Goal: Book appointment/travel/reservation

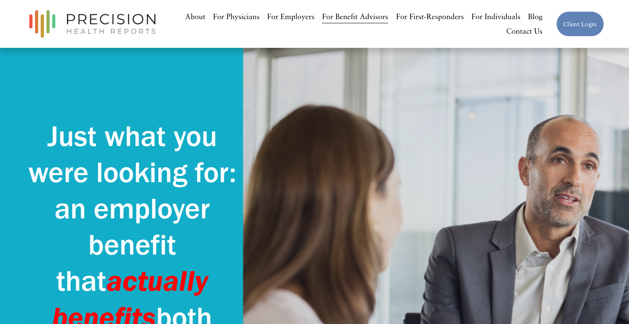
click at [241, 16] on link "For Physicians" at bounding box center [236, 16] width 47 height 15
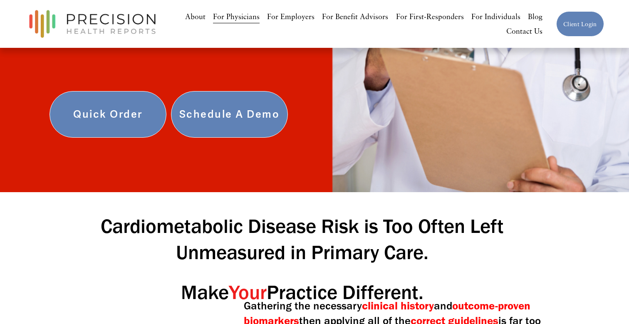
scroll to position [227, 0]
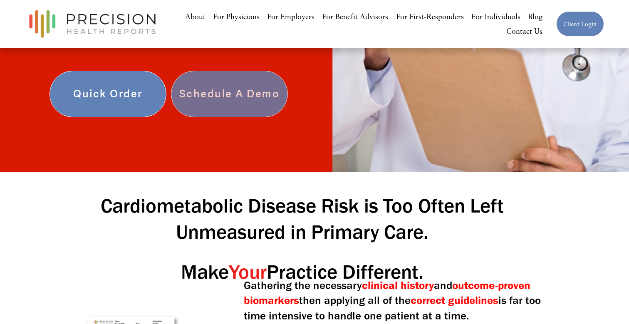
click at [247, 89] on link "Schedule a Demo" at bounding box center [229, 94] width 117 height 47
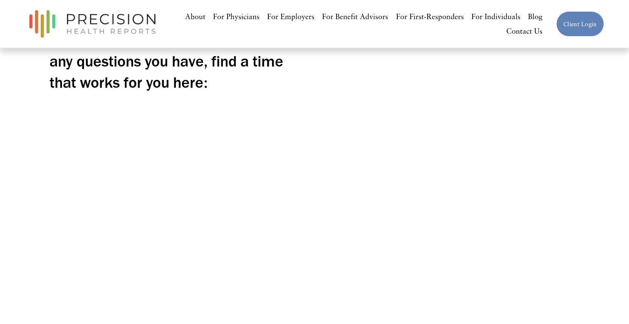
scroll to position [236, 0]
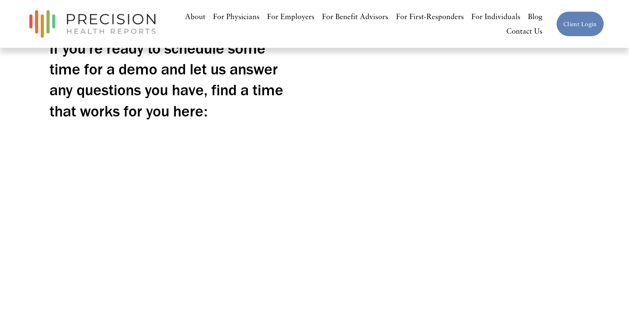
click at [304, 121] on div "If you’re ready to schedule some time for a demo and let us answer any question…" at bounding box center [314, 177] width 629 height 354
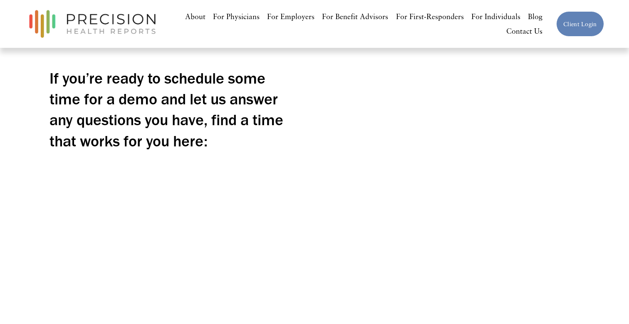
scroll to position [188, 0]
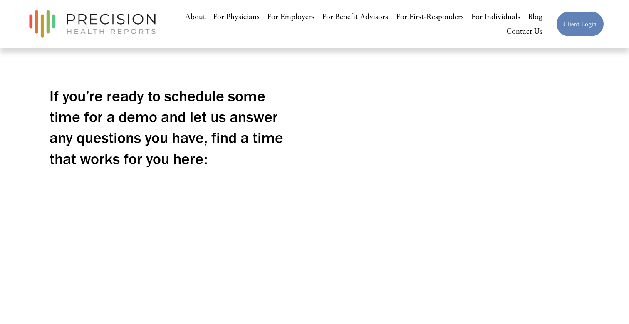
click at [313, 141] on div "If you’re ready to schedule some time for a demo and let us answer any question…" at bounding box center [314, 224] width 629 height 354
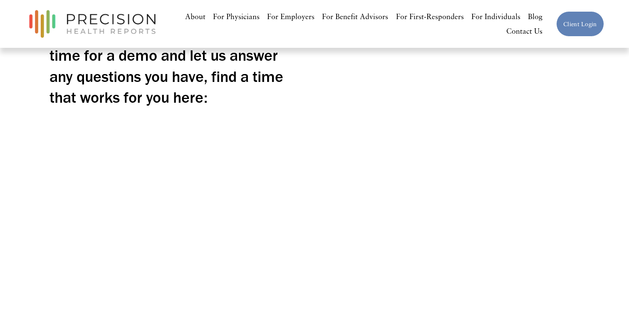
scroll to position [243, 0]
